Goal: Navigation & Orientation: Find specific page/section

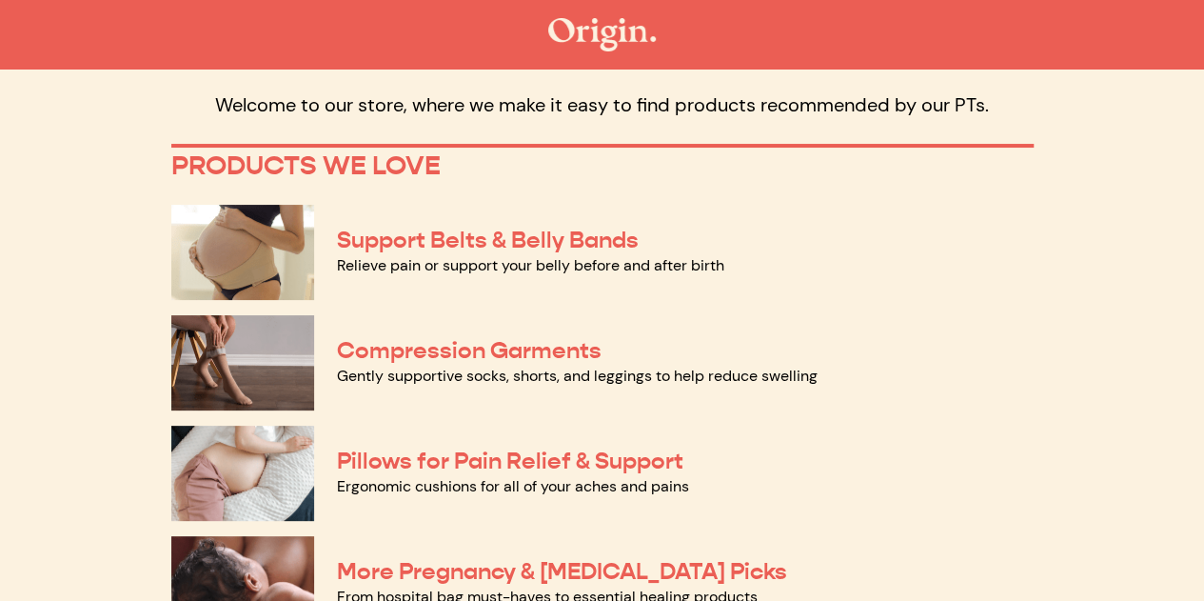
scroll to position [82, 0]
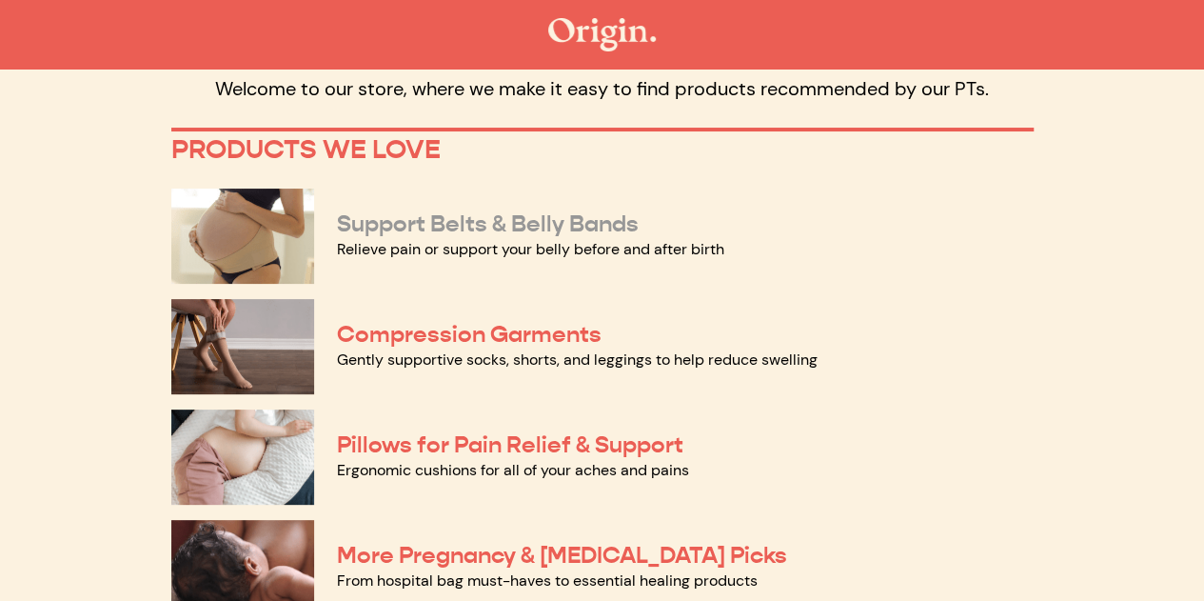
click at [531, 229] on link "Support Belts & Belly Bands" at bounding box center [488, 223] width 302 height 29
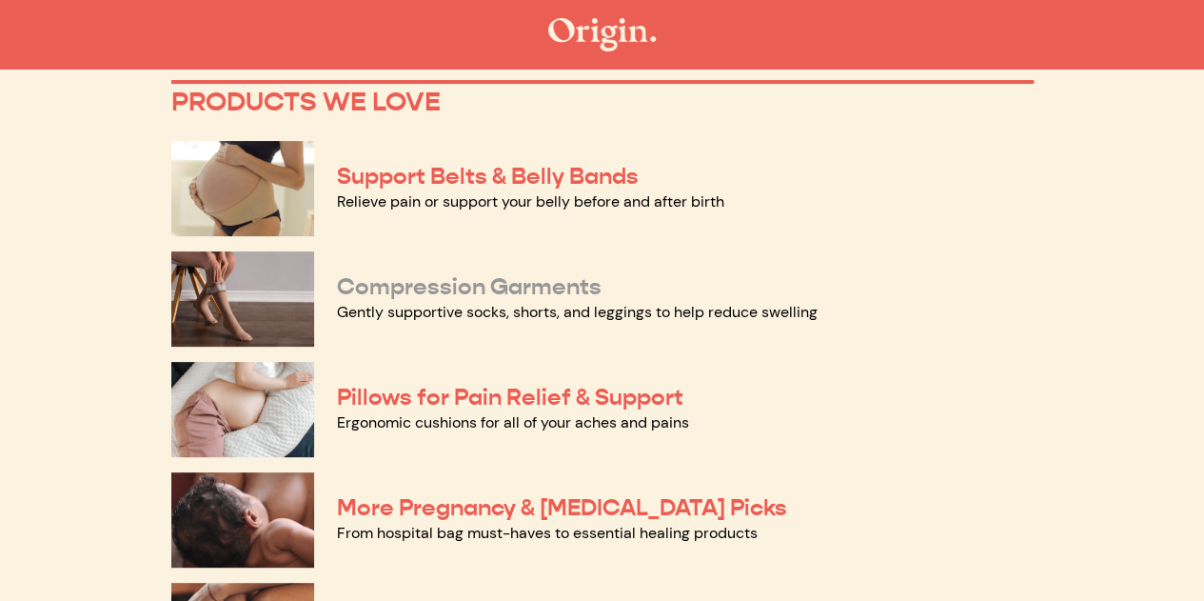
scroll to position [132, 0]
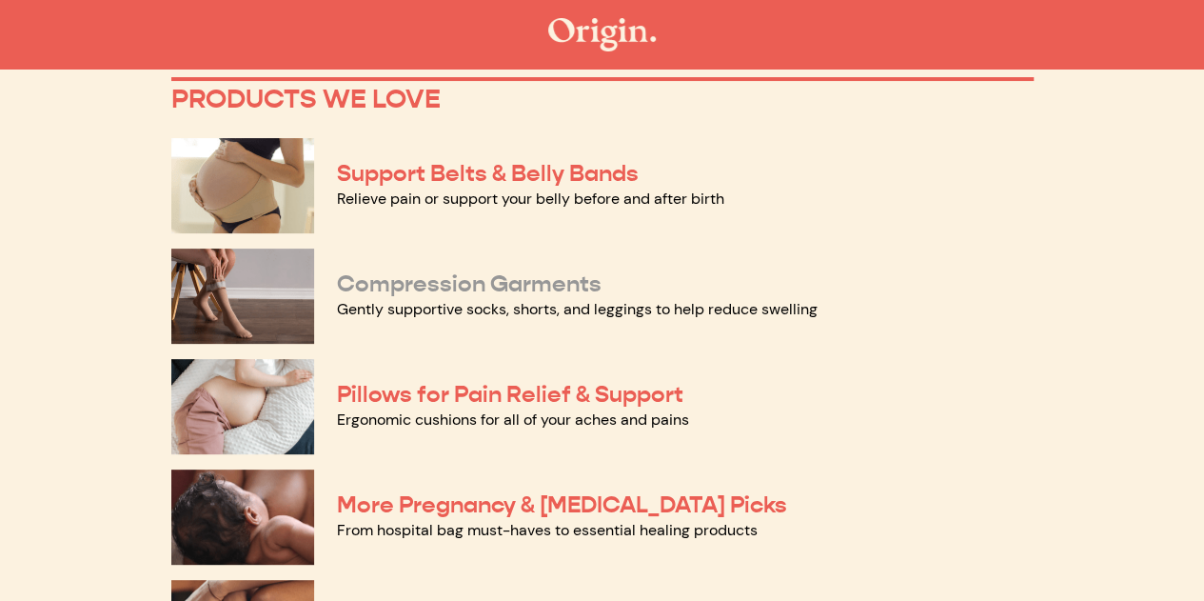
click at [447, 289] on link "Compression Garments" at bounding box center [469, 283] width 265 height 29
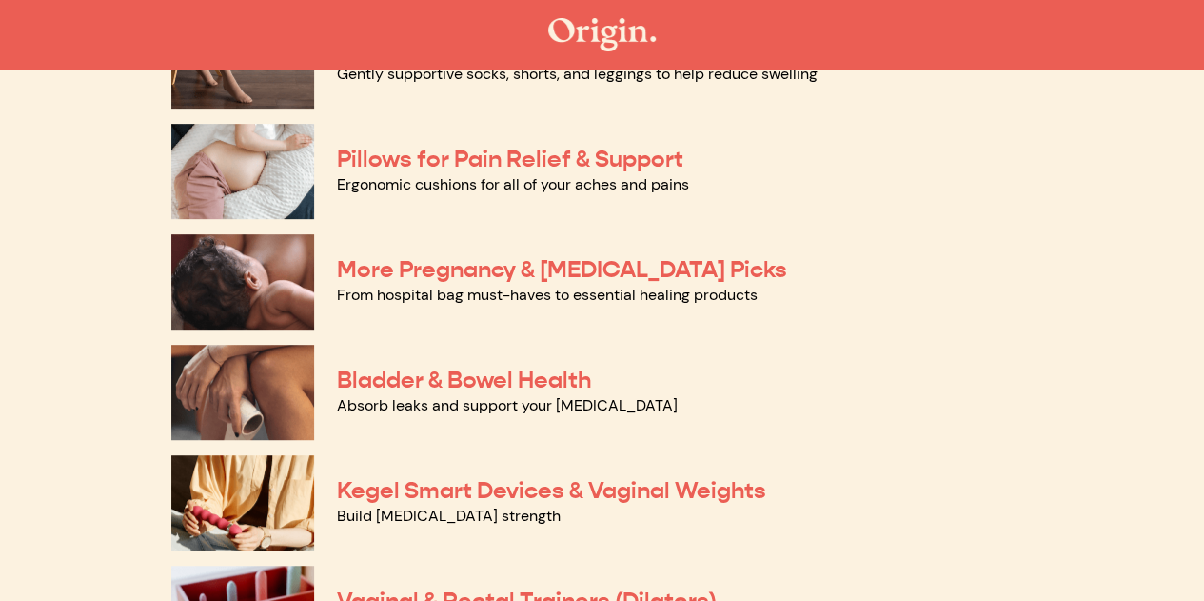
scroll to position [373, 0]
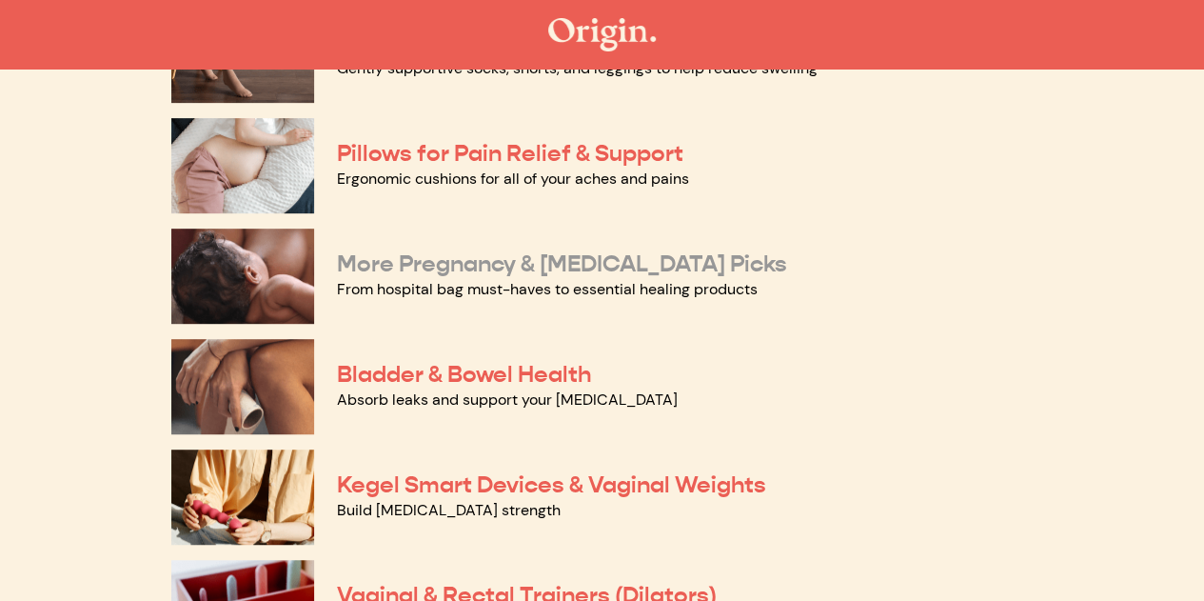
click at [455, 265] on link "More Pregnancy & [MEDICAL_DATA] Picks" at bounding box center [562, 263] width 450 height 29
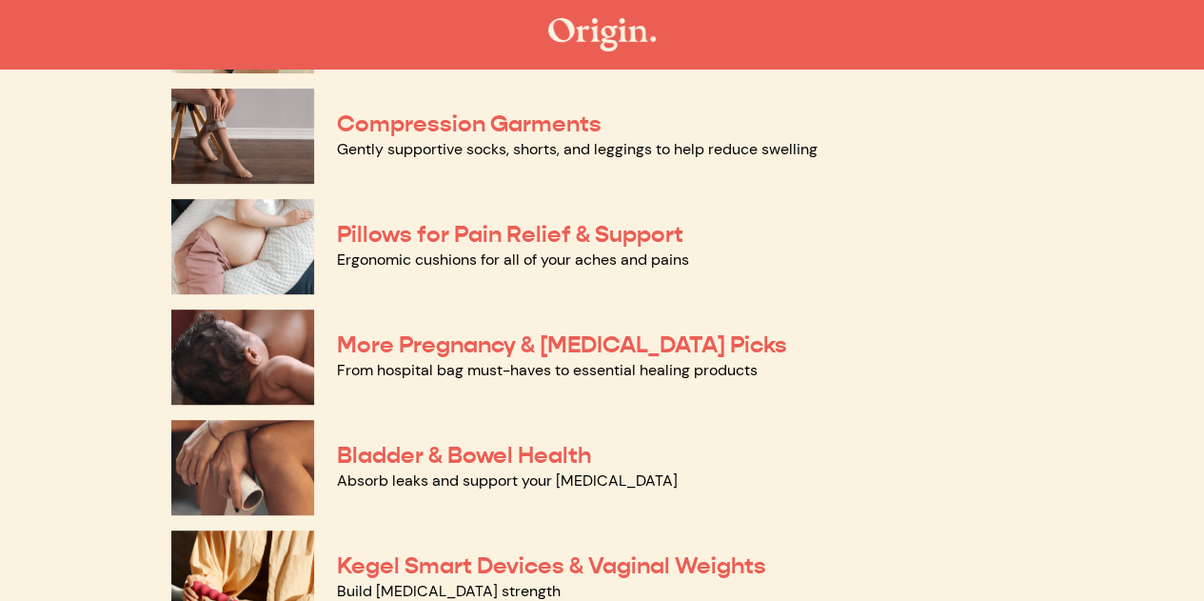
scroll to position [0, 0]
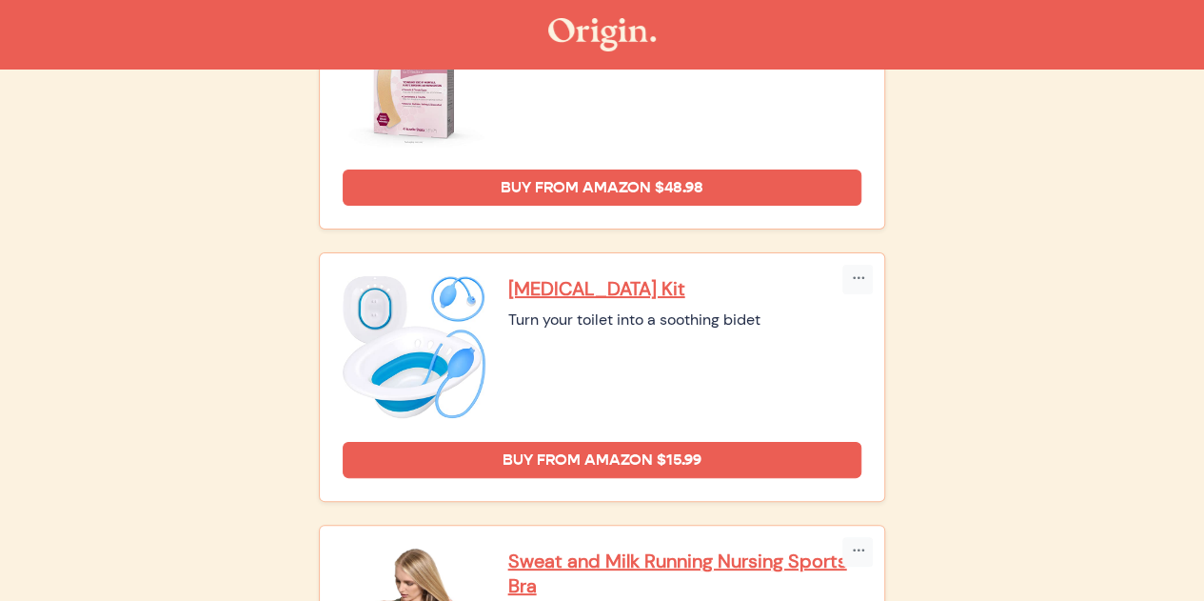
scroll to position [3589, 0]
